Goal: Information Seeking & Learning: Learn about a topic

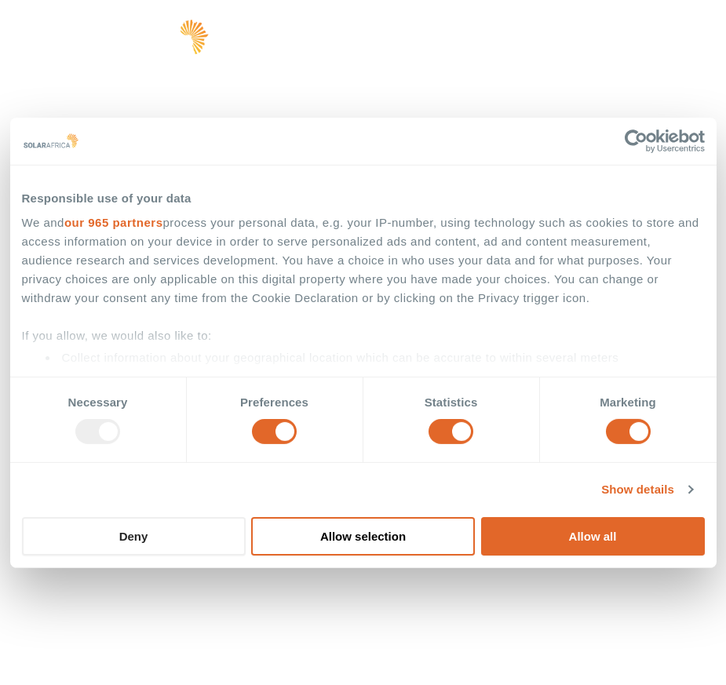
click at [125, 535] on button "Deny" at bounding box center [134, 536] width 224 height 38
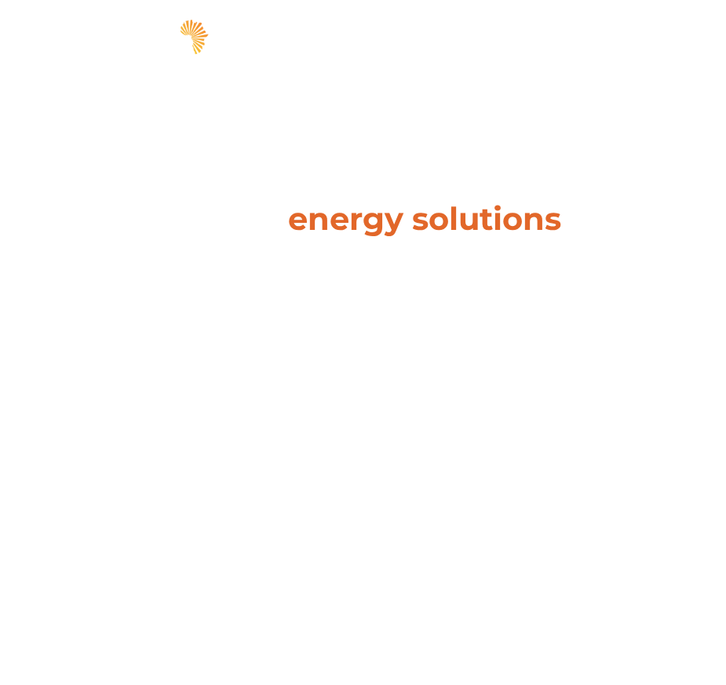
click at [196, 532] on div "Leaders in energy solutions for businesses " (Required) " indicates required fi…" at bounding box center [363, 342] width 726 height 685
click at [647, 50] on span "hello" at bounding box center [644, 40] width 24 height 24
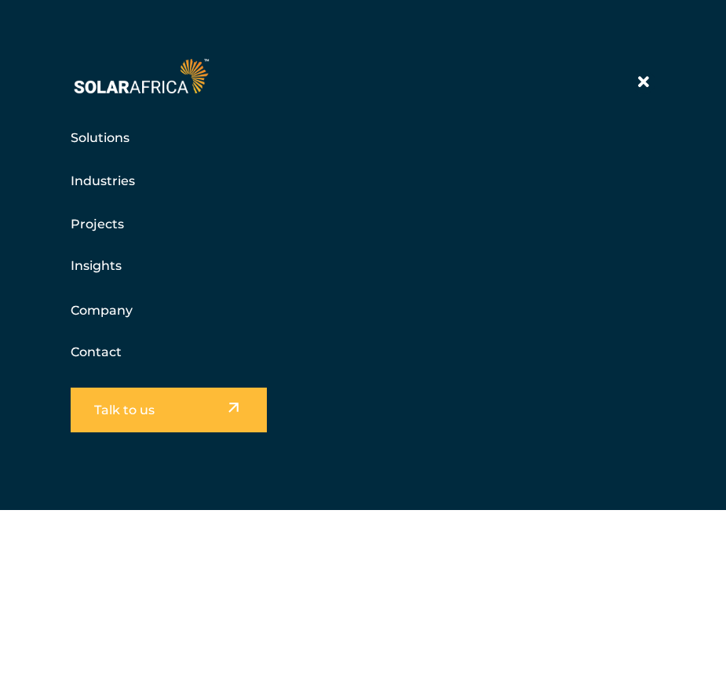
click at [120, 309] on link "Company" at bounding box center [102, 311] width 62 height 20
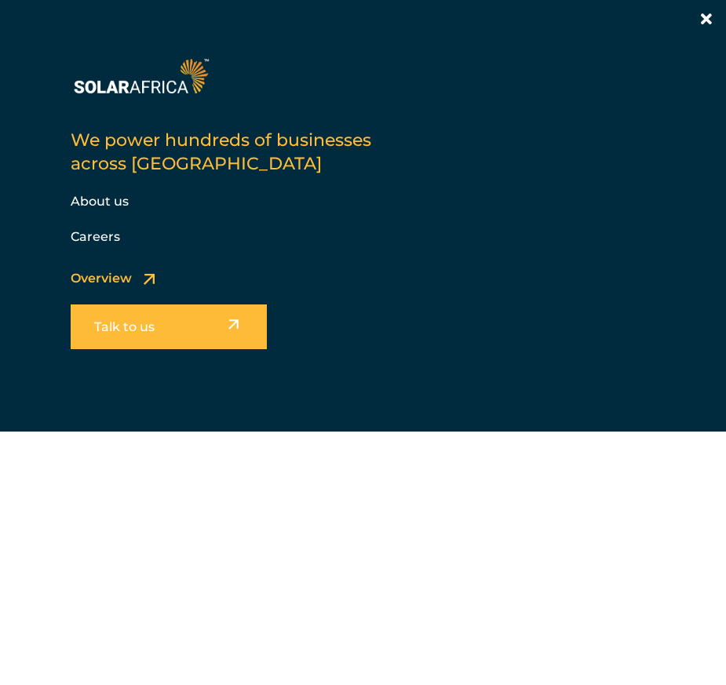
click at [116, 202] on div "Solutions Pick your solution Solar Wheeling Battery storage Energy trading Gas-…" at bounding box center [363, 255] width 726 height 510
click at [106, 203] on div "Solutions Pick your solution Solar Wheeling Battery storage Energy trading Gas-…" at bounding box center [363, 255] width 726 height 510
click at [118, 202] on div "Solutions Pick your solution Solar Wheeling Battery storage Energy trading Gas-…" at bounding box center [363, 255] width 726 height 510
click at [89, 201] on div "Solutions Pick your solution Solar Wheeling Battery storage Energy trading Gas-…" at bounding box center [363, 255] width 726 height 510
click at [97, 205] on div "Solutions Pick your solution Solar Wheeling Battery storage Energy trading Gas-…" at bounding box center [363, 255] width 726 height 510
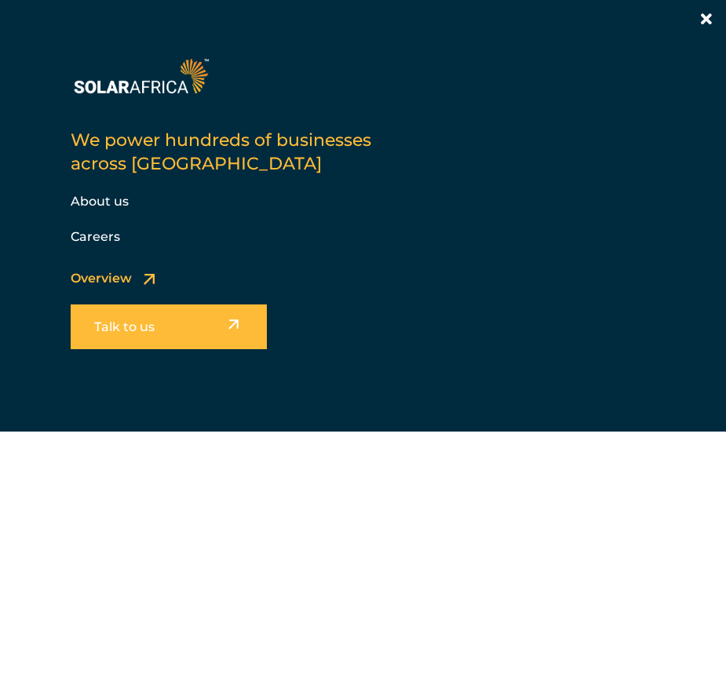
click at [117, 283] on div "Solutions Pick your solution Solar Wheeling Battery storage Energy trading Gas-…" at bounding box center [363, 255] width 726 height 510
click at [151, 285] on div "Solutions Pick your solution Solar Wheeling Battery storage Energy trading Gas-…" at bounding box center [363, 255] width 726 height 510
click at [433, 254] on h5 "Insights" at bounding box center [363, 265] width 585 height 31
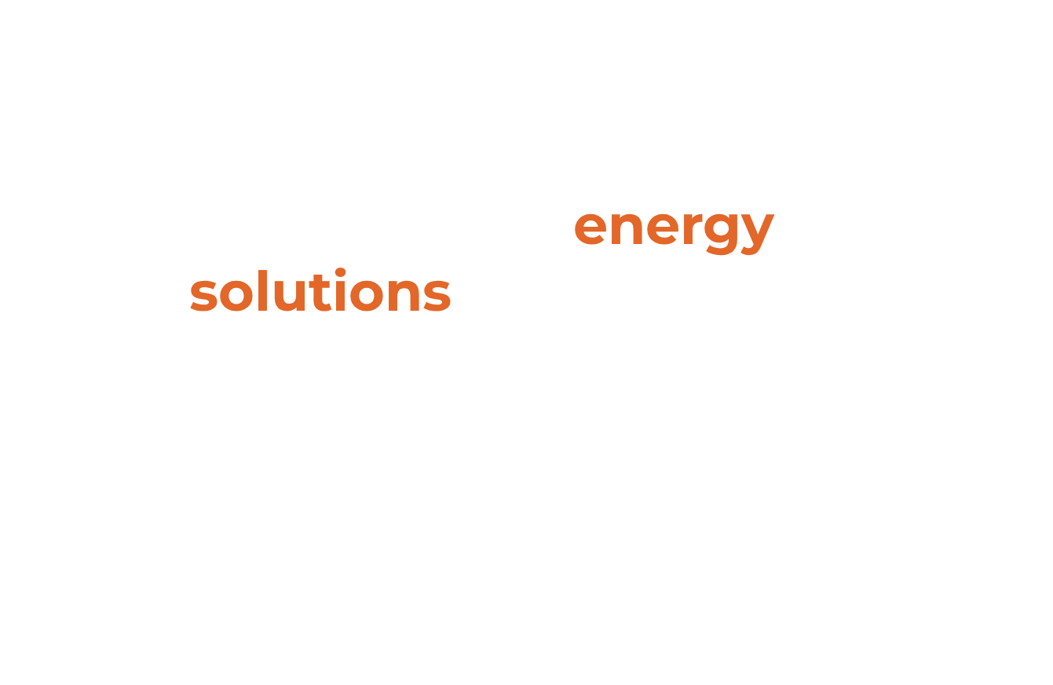
click at [662, 17] on div "Leaders in energy solutions for businesses " (Required) " indicates required fi…" at bounding box center [525, 342] width 1053 height 685
click at [716, 51] on div "Leaders in energy solutions for businesses " (Required) " indicates required fi…" at bounding box center [525, 342] width 1053 height 685
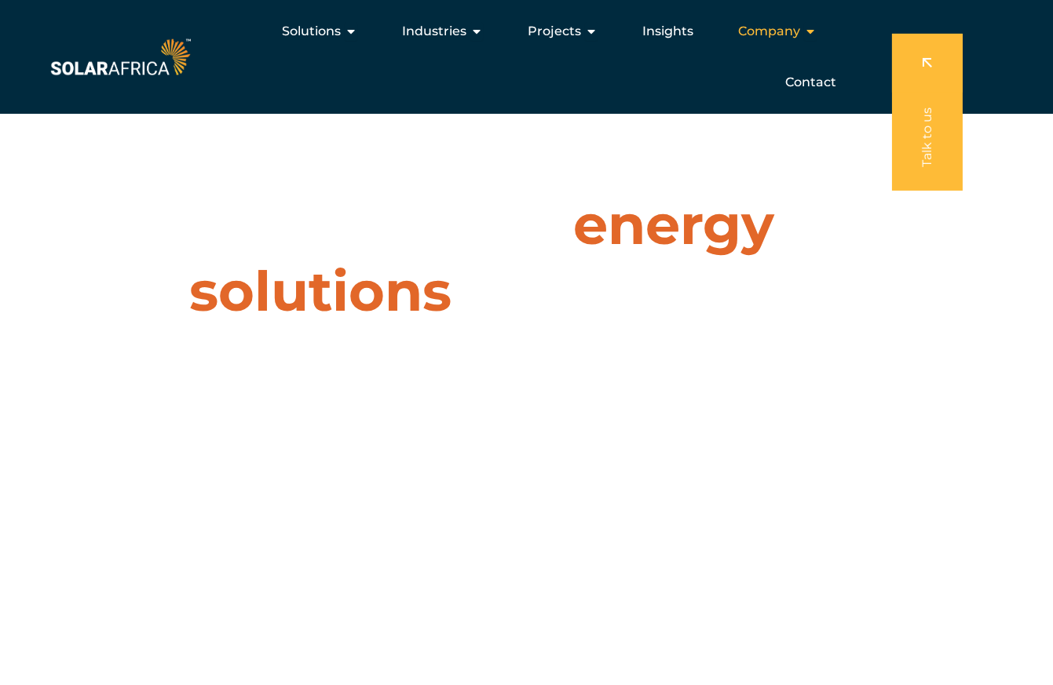
scroll to position [-8, 0]
click at [725, 47] on div "Company Close Company Open Company" at bounding box center [777, 31] width 104 height 31
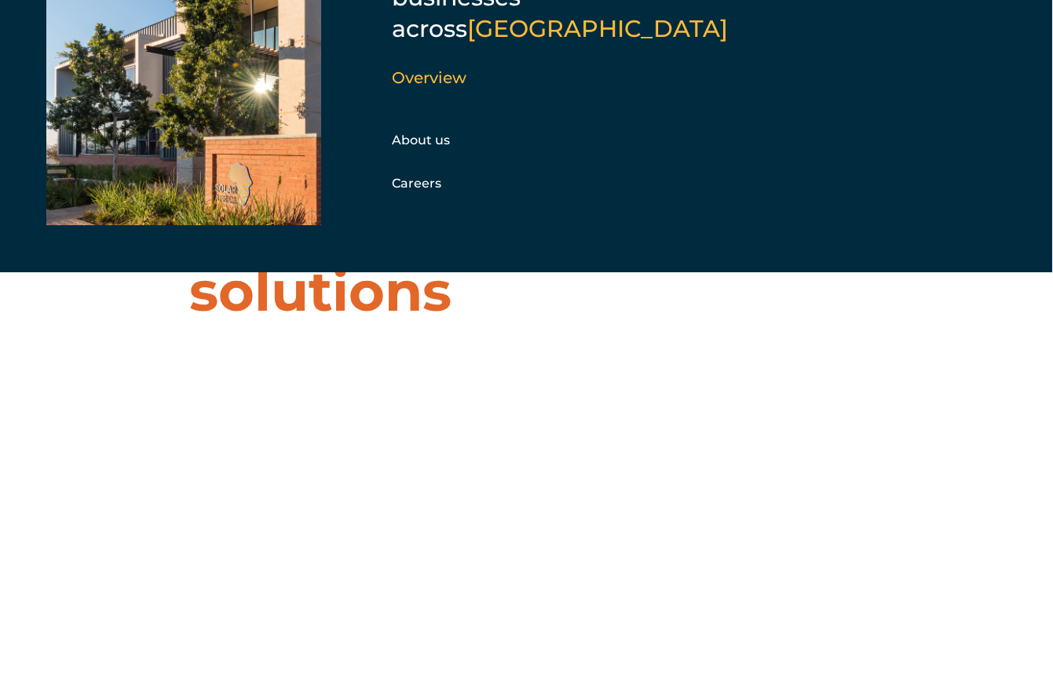
scroll to position [0, 0]
click at [431, 133] on link "About us" at bounding box center [422, 140] width 58 height 15
